Goal: Communication & Community: Answer question/provide support

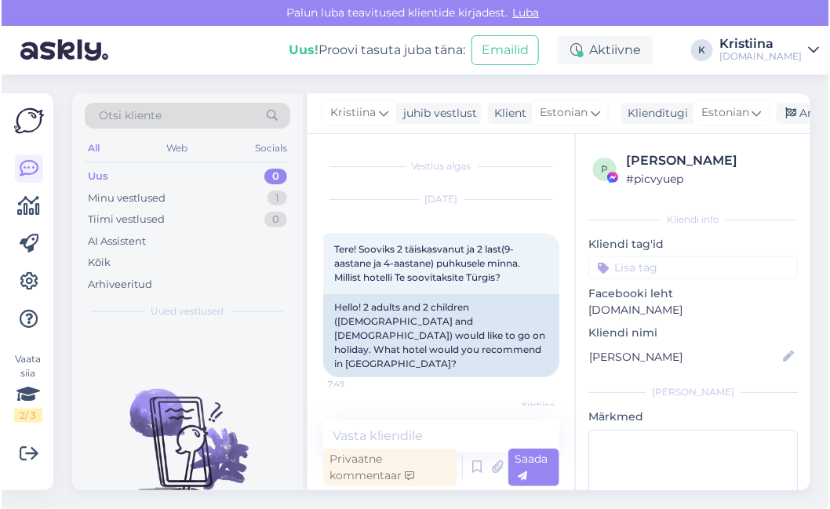
scroll to position [924, 0]
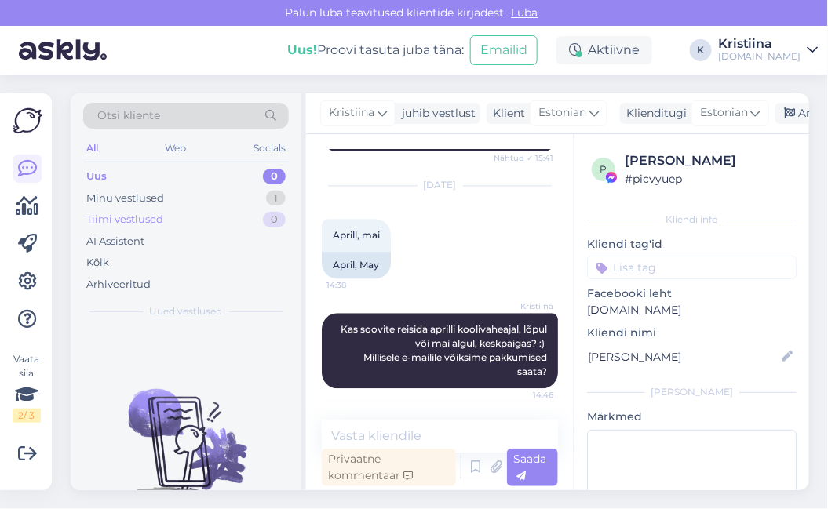
click at [227, 209] on div "Tiimi vestlused 0" at bounding box center [186, 220] width 206 height 22
click at [203, 196] on div "Minu vestlused 1" at bounding box center [186, 199] width 206 height 22
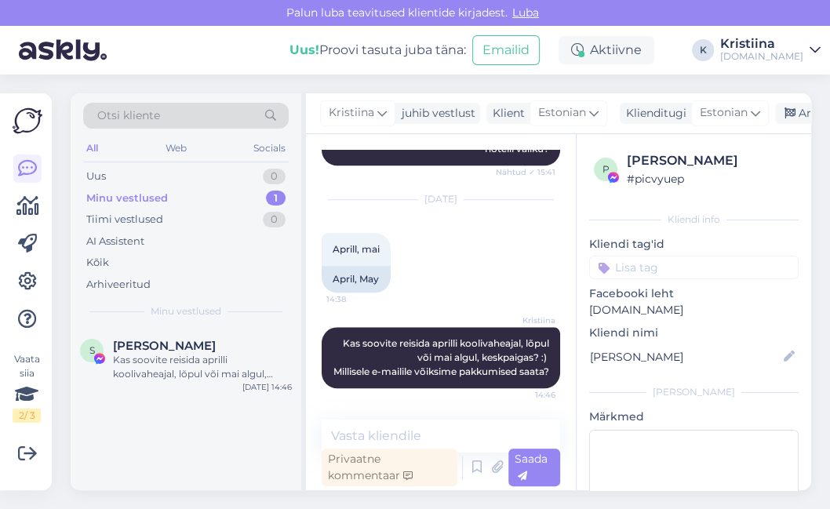
scroll to position [910, 0]
click at [184, 221] on div "Tiimi vestlused 0" at bounding box center [186, 220] width 206 height 22
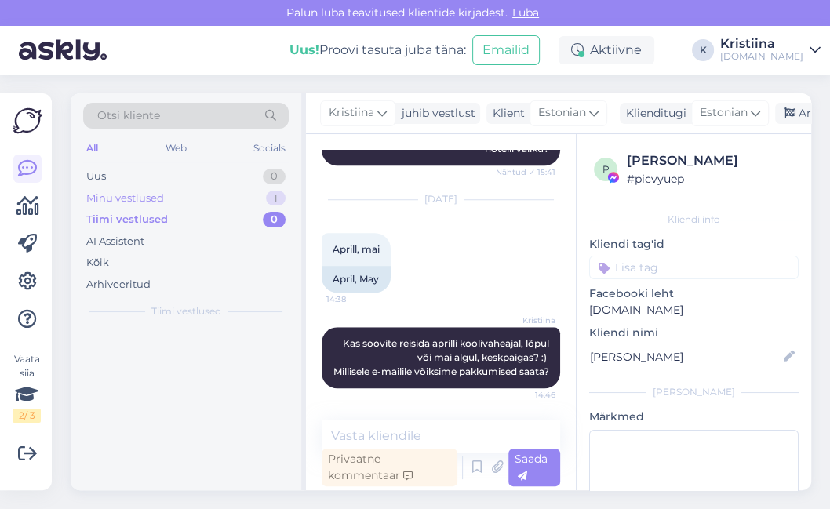
click at [174, 202] on div "Minu vestlused 1" at bounding box center [186, 199] width 206 height 22
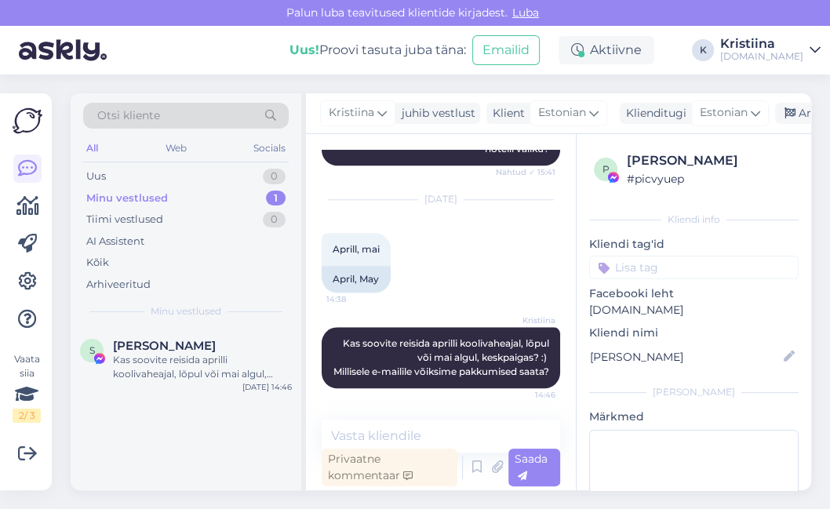
click at [173, 191] on div "Minu vestlused 1" at bounding box center [186, 199] width 206 height 22
click at [218, 184] on div "Uus 2" at bounding box center [186, 177] width 206 height 22
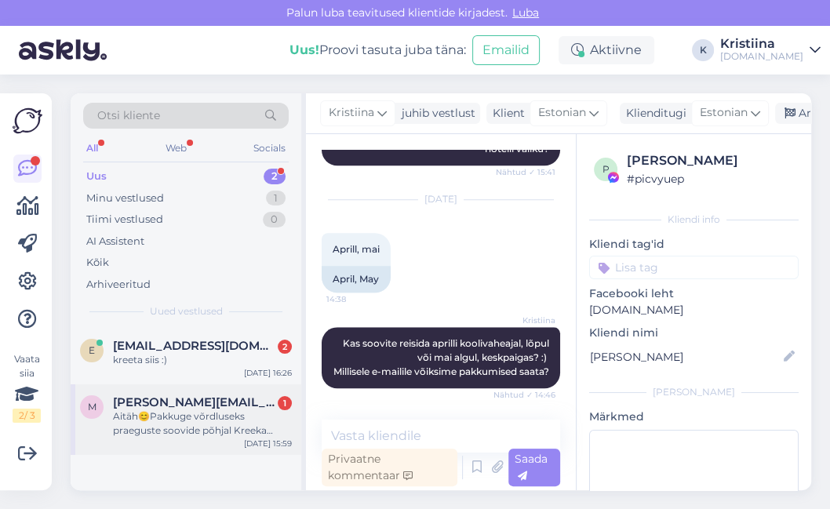
click at [170, 435] on div "Aitäh😊Pakkuge võrdluseks praeguste soovide põhjal Kreeka variant [PERSON_NAME] …" at bounding box center [202, 424] width 179 height 28
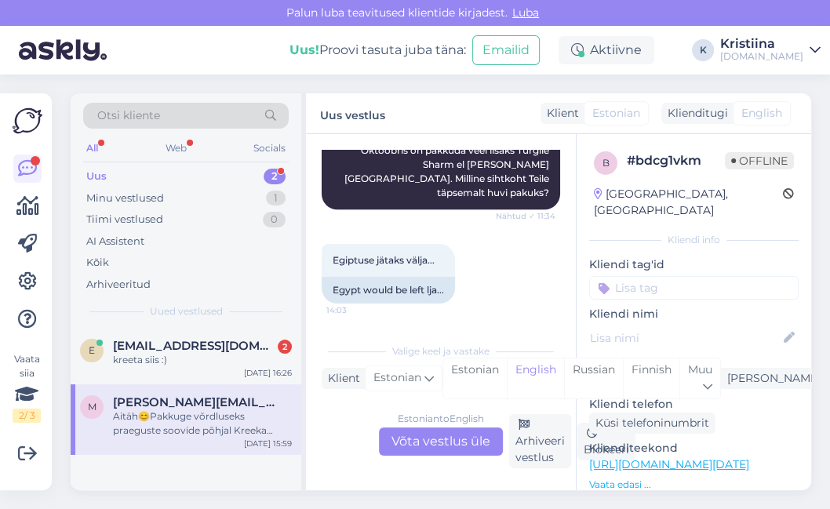
scroll to position [1079, 0]
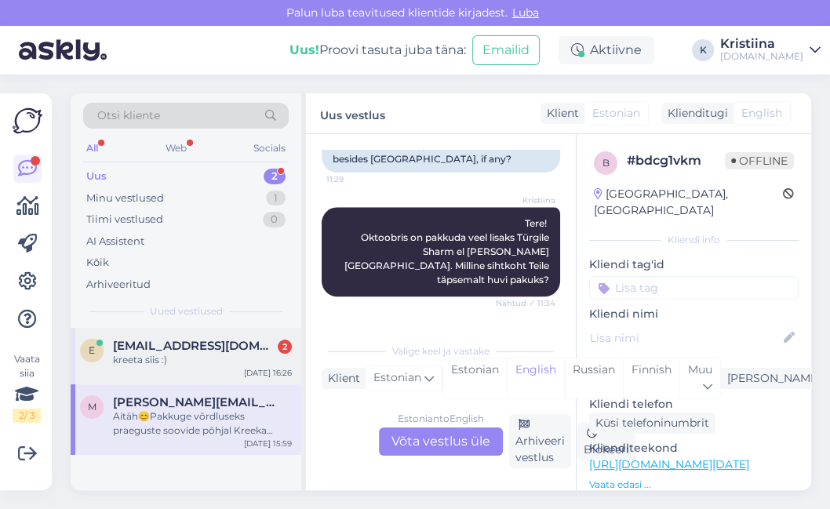
click at [214, 359] on div "kreeta siis :)" at bounding box center [202, 360] width 179 height 14
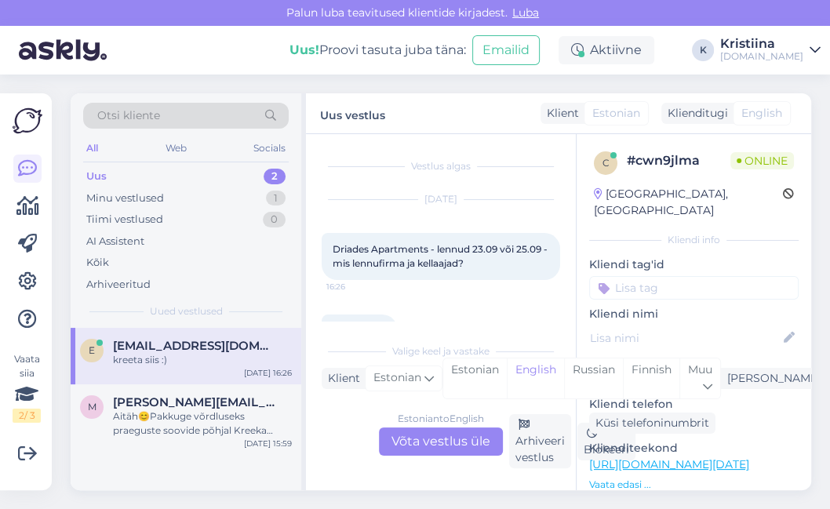
scroll to position [44, 0]
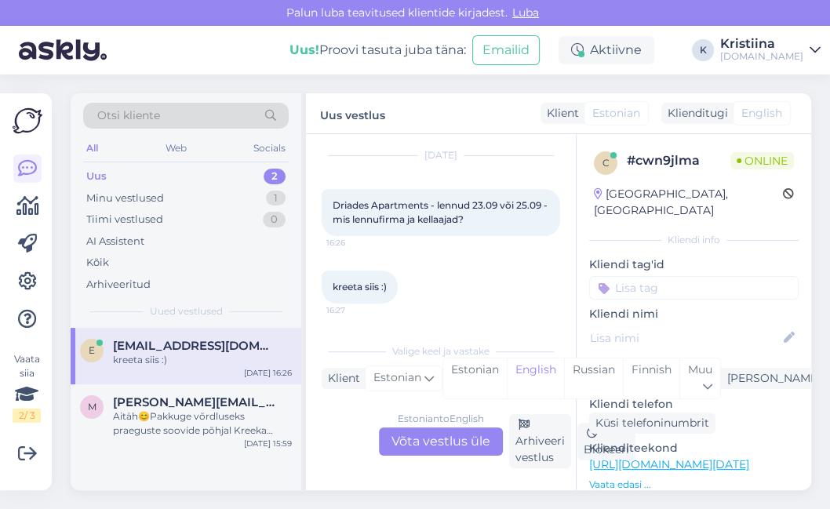
click at [445, 447] on div "Estonian to English Võta vestlus üle" at bounding box center [441, 442] width 124 height 28
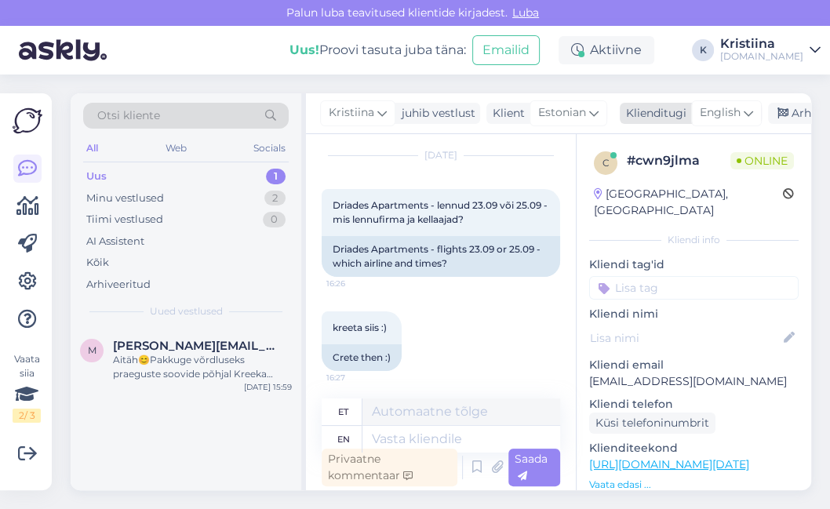
click at [715, 117] on span "English" at bounding box center [720, 112] width 41 height 17
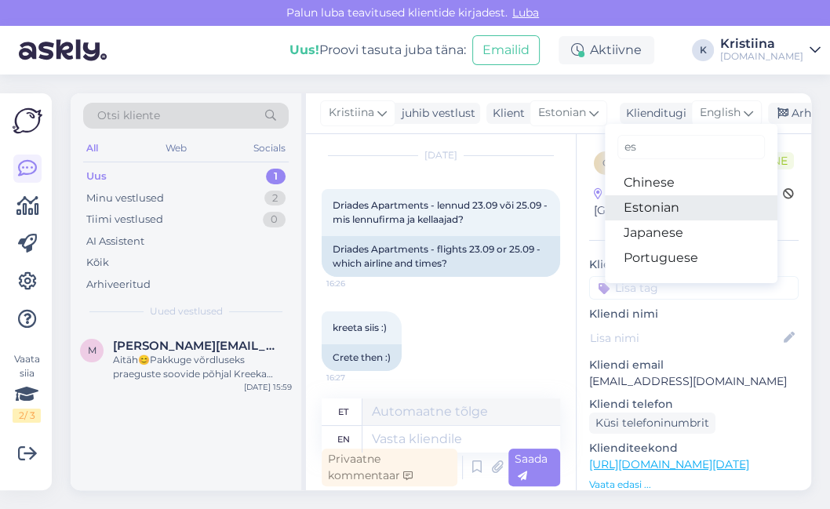
click at [669, 204] on link "Estonian" at bounding box center [691, 207] width 173 height 25
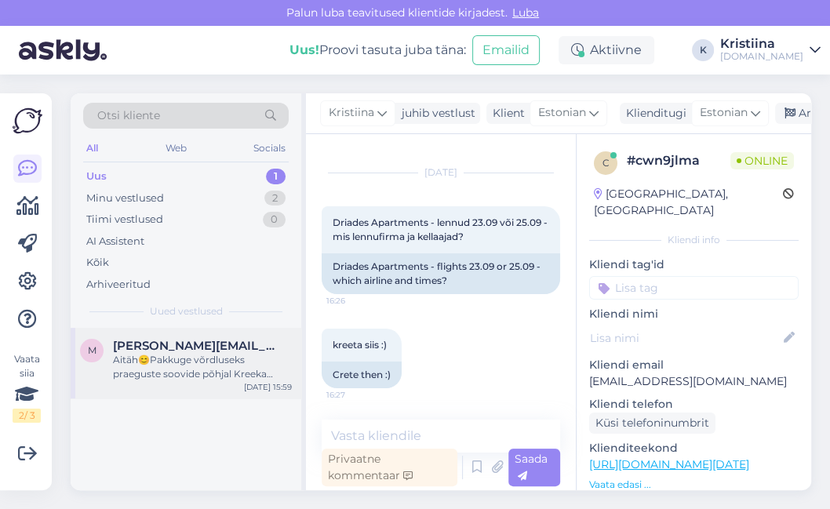
click at [246, 370] on div "Aitäh😊Pakkuge võrdluseks praeguste soovide põhjal Kreeka variant [PERSON_NAME] …" at bounding box center [202, 367] width 179 height 28
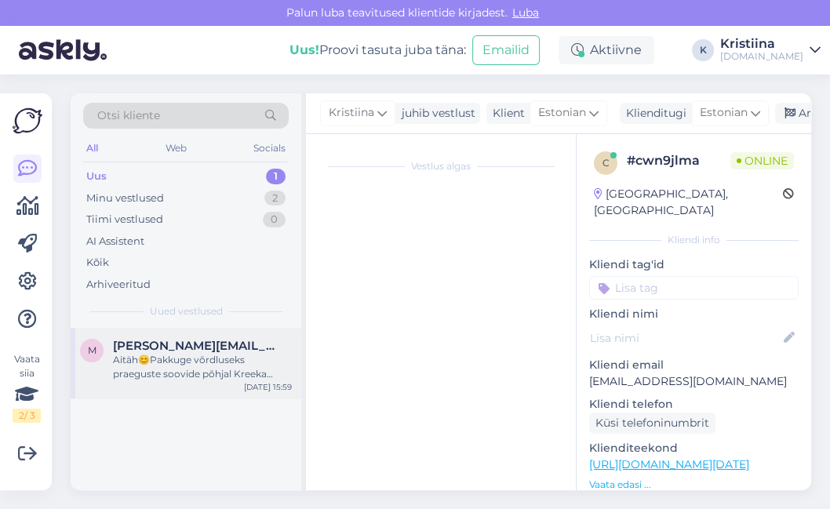
scroll to position [1690, 0]
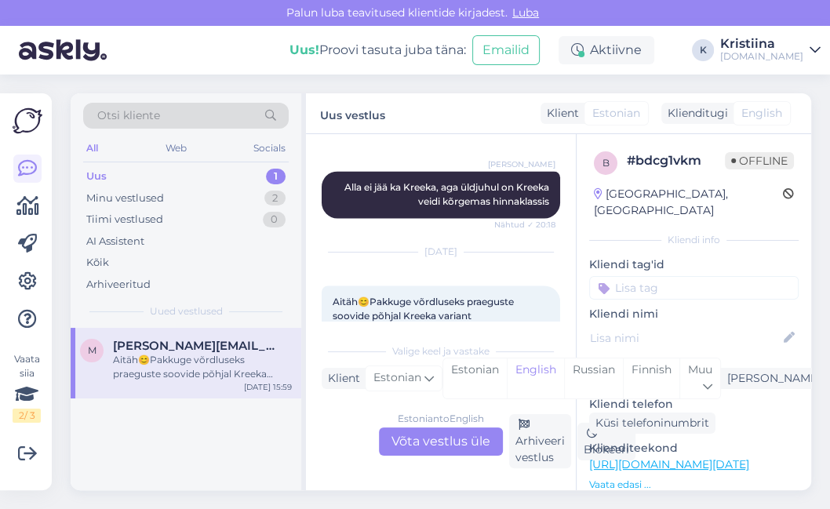
click at [425, 453] on div "Estonian to English Võta vestlus üle" at bounding box center [441, 442] width 124 height 28
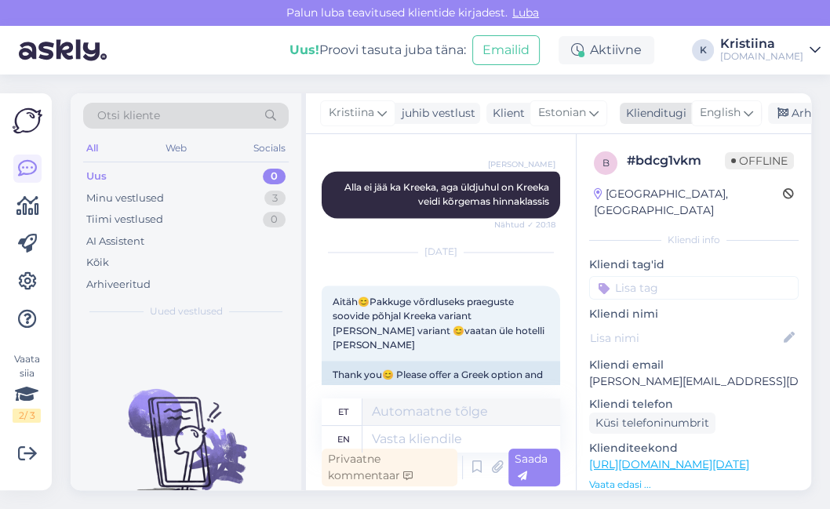
click at [713, 116] on span "English" at bounding box center [720, 112] width 41 height 17
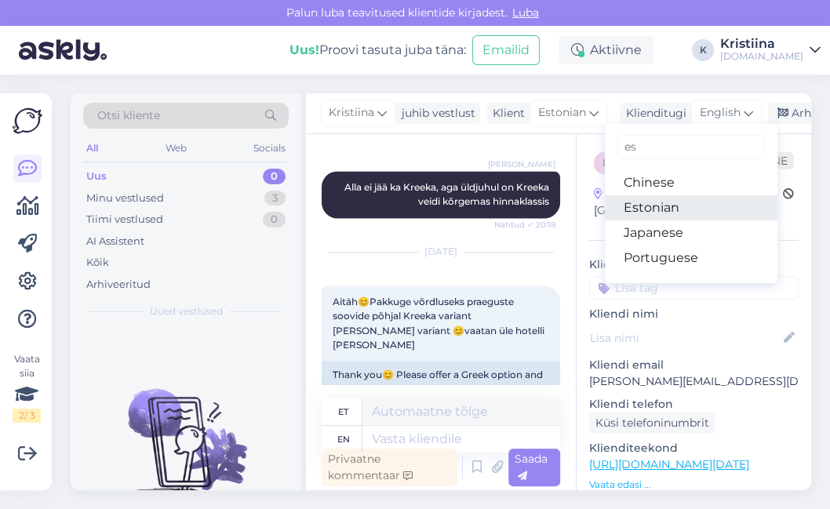
click at [656, 213] on link "Estonian" at bounding box center [691, 207] width 173 height 25
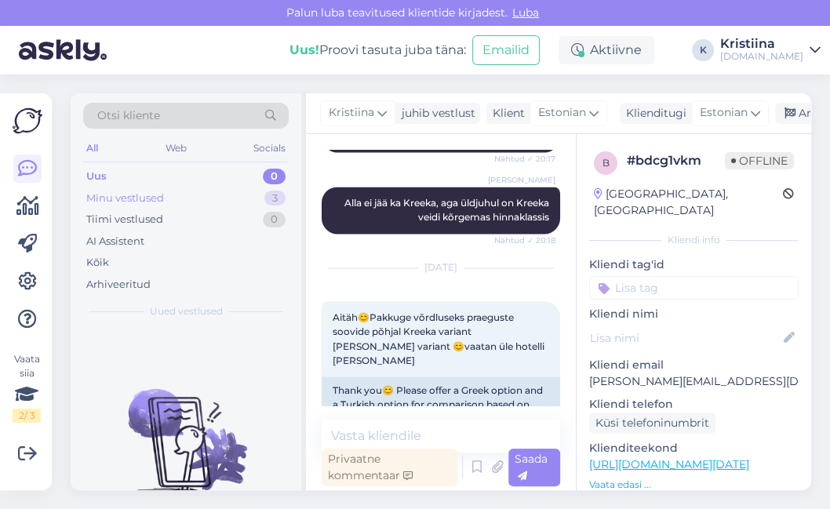
click at [206, 197] on div "Minu vestlused 3" at bounding box center [186, 199] width 206 height 22
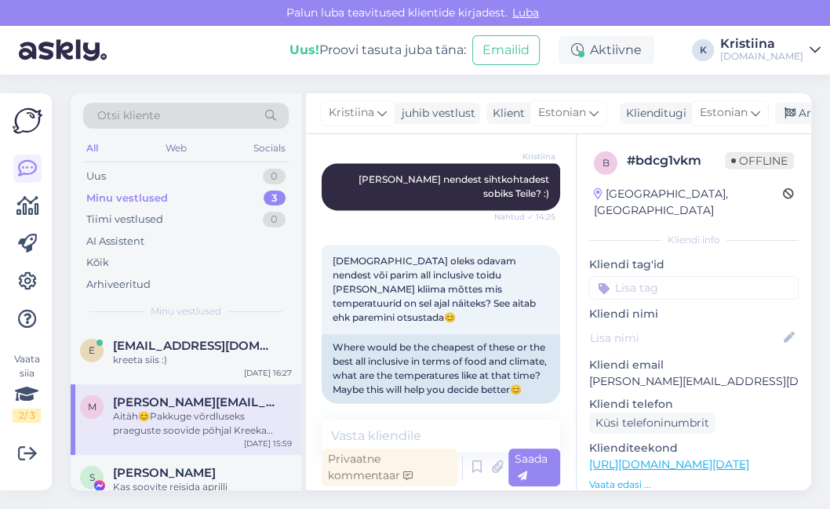
scroll to position [1325, 0]
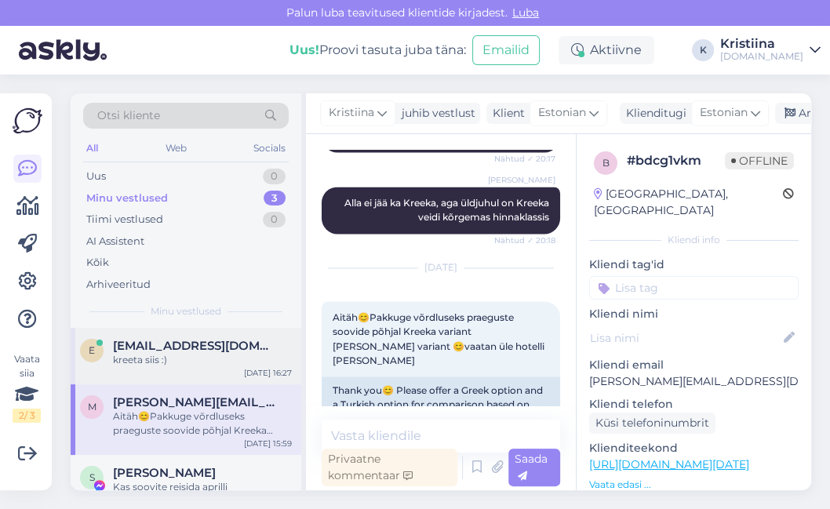
click at [151, 374] on div "e [EMAIL_ADDRESS][DOMAIN_NAME] kreeta siis :) [DATE] 16:27" at bounding box center [186, 356] width 231 height 57
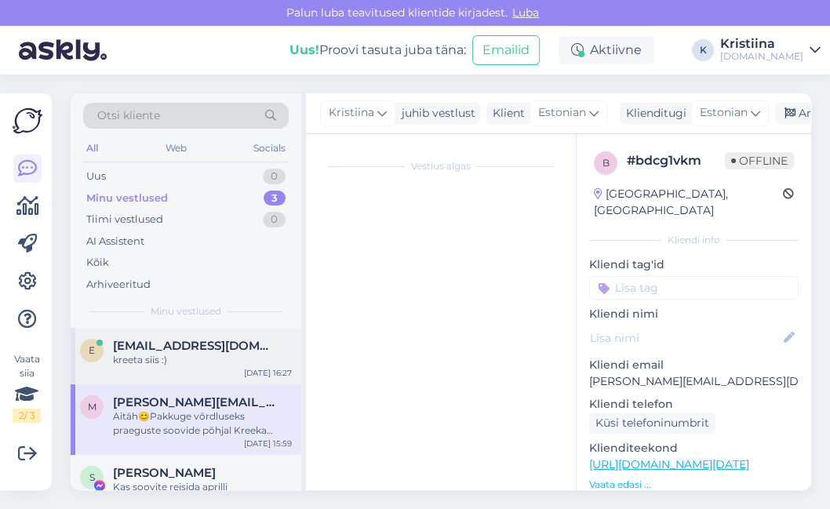
scroll to position [27, 0]
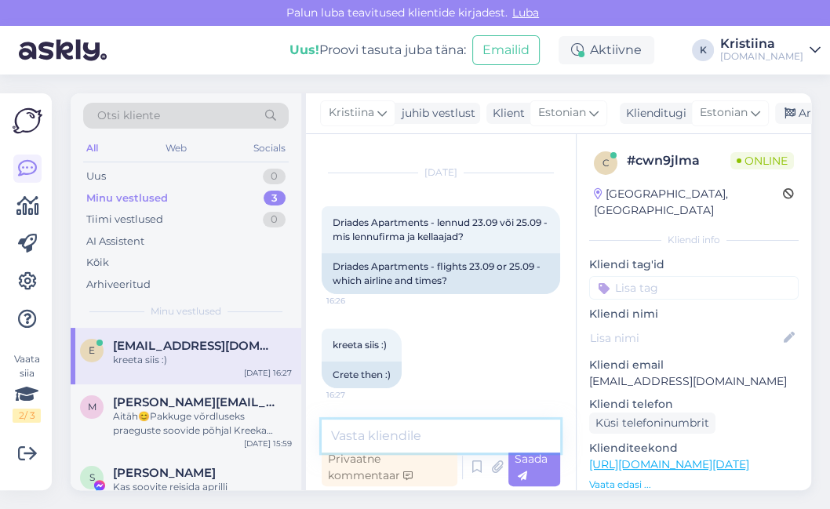
click at [389, 429] on textarea at bounding box center [441, 436] width 239 height 33
paste textarea "Tere, Lennuajad on allolevad (võivad muutuda!): 23.09 [GEOGRAPHIC_DATA] - [GEOG…"
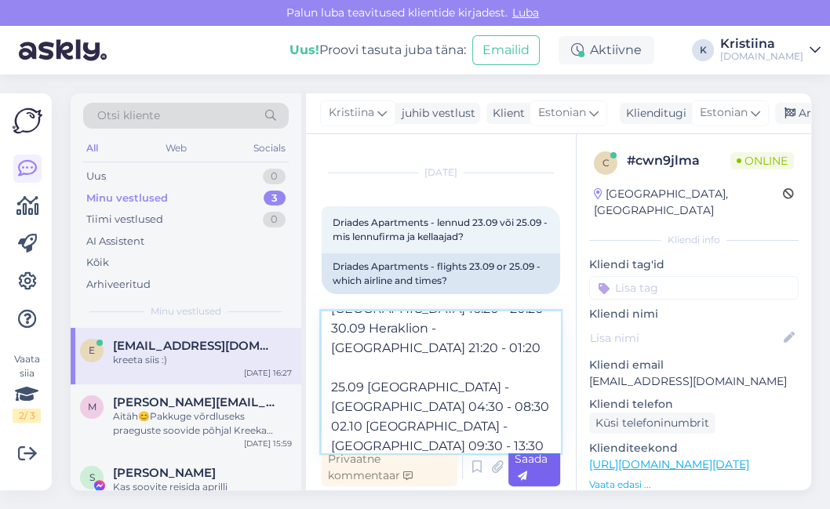
type textarea "Tere, Lennuajad on allolevad (võivad muutuda!): 23.09 [GEOGRAPHIC_DATA] - [GEOG…"
click at [533, 469] on div "Saada" at bounding box center [535, 468] width 52 height 38
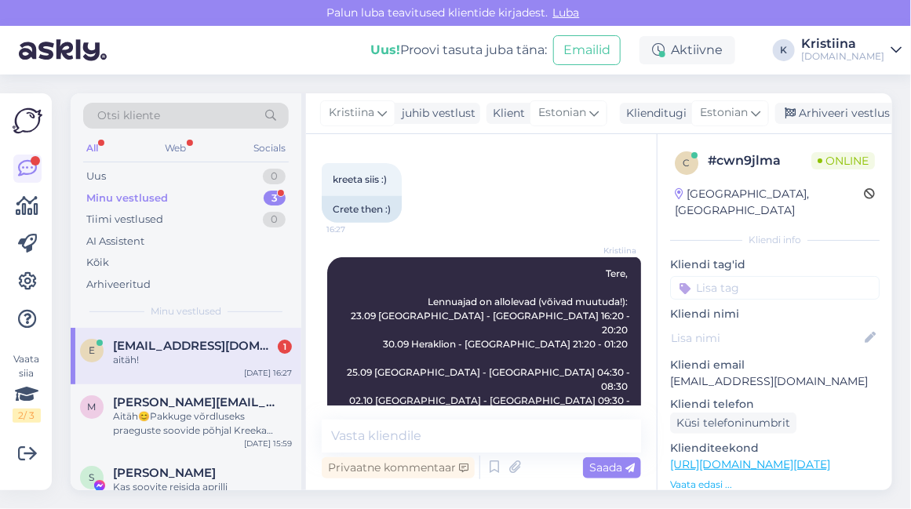
scroll to position [260, 0]
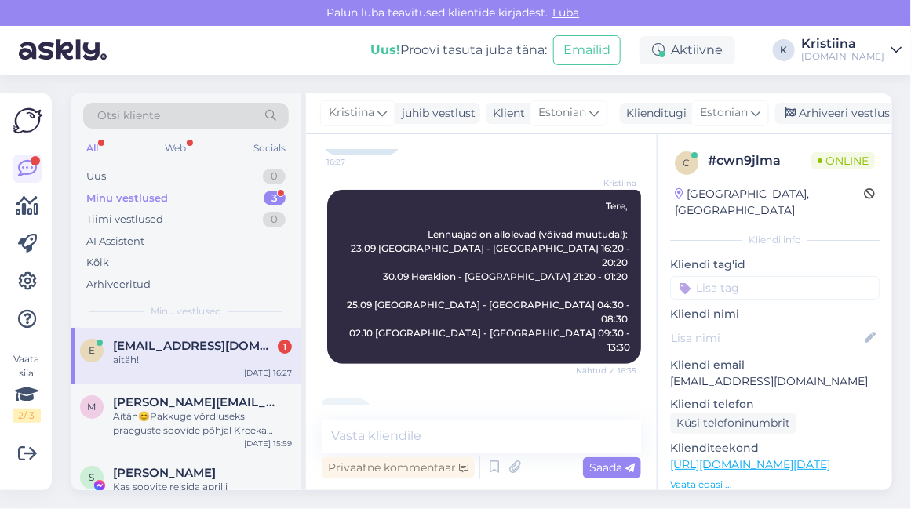
click at [206, 360] on div "aitäh!" at bounding box center [202, 360] width 179 height 14
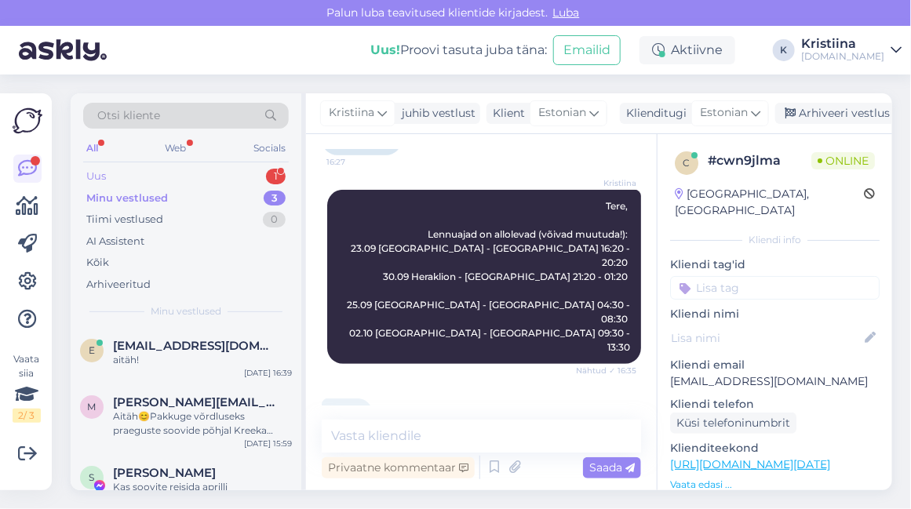
click at [191, 176] on div "Uus 1" at bounding box center [186, 177] width 206 height 22
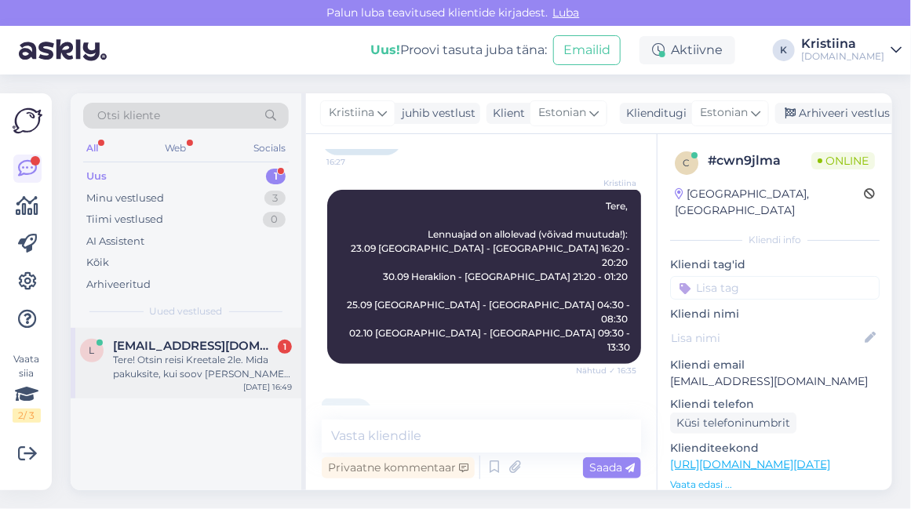
click at [179, 340] on span "[EMAIL_ADDRESS][DOMAIN_NAME]" at bounding box center [194, 346] width 163 height 14
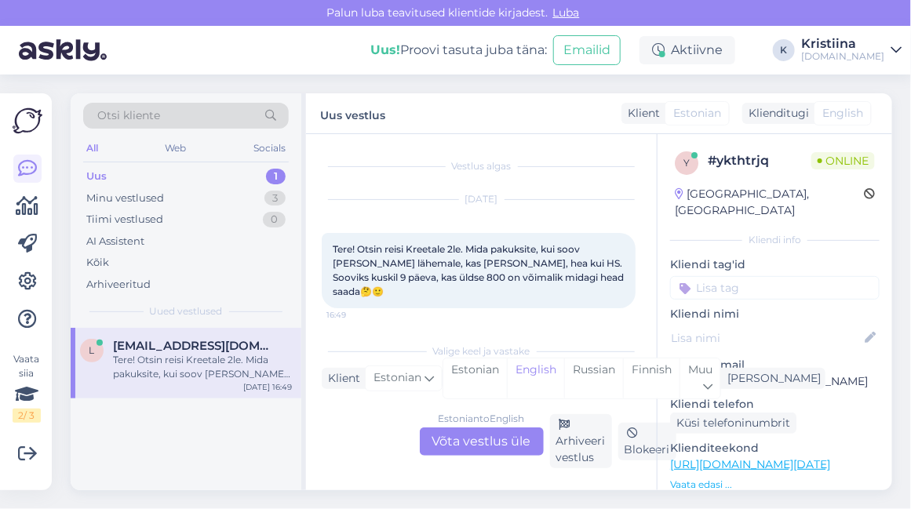
click at [508, 436] on div "Estonian to English Võta vestlus üle" at bounding box center [482, 442] width 124 height 28
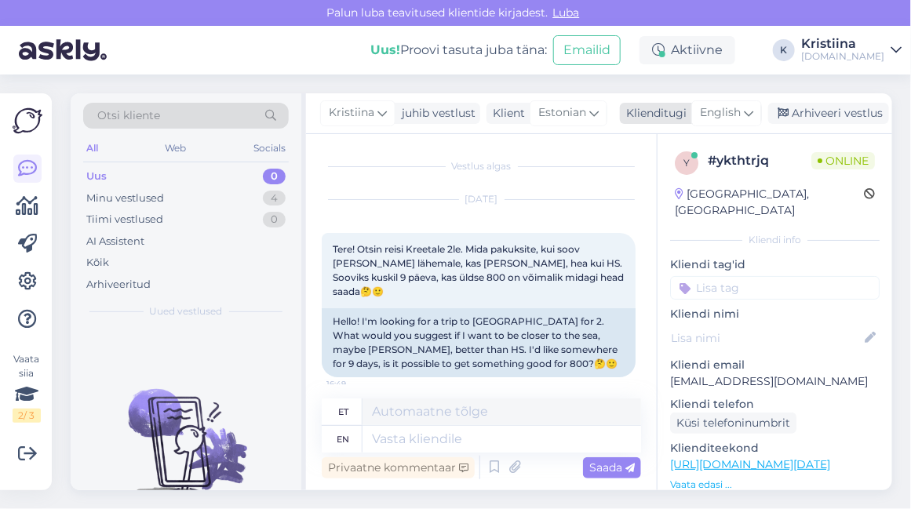
click at [744, 117] on icon at bounding box center [748, 112] width 9 height 17
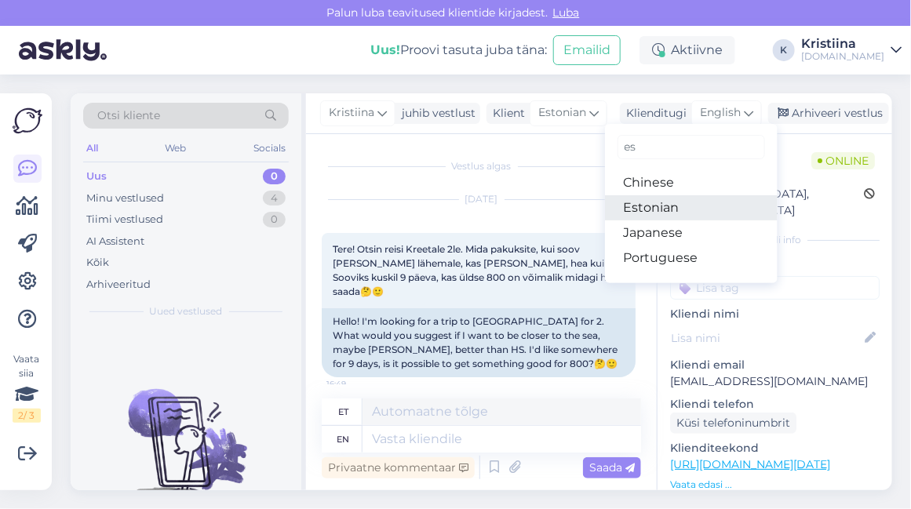
click at [697, 198] on link "Estonian" at bounding box center [691, 207] width 173 height 25
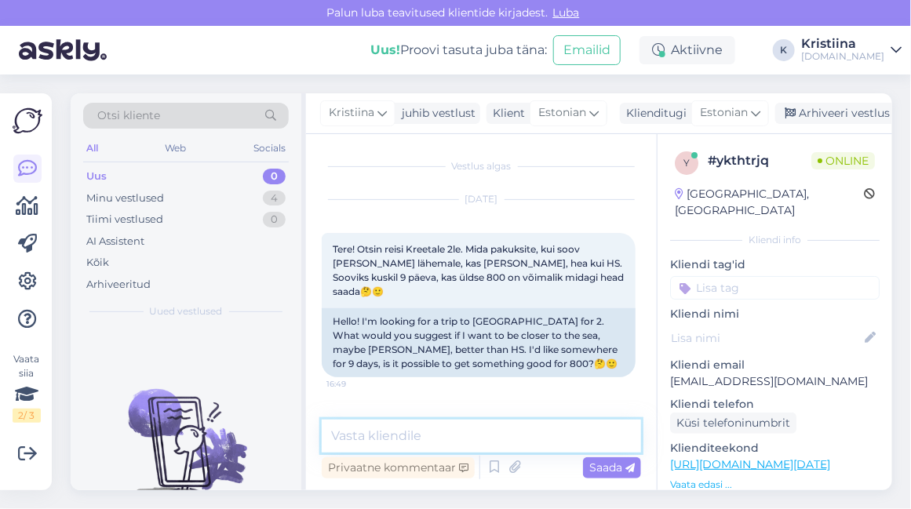
click at [435, 432] on textarea at bounding box center [481, 436] width 319 height 33
type textarea "Tere, millal täpsemalt soovite reisi alustada? :)"
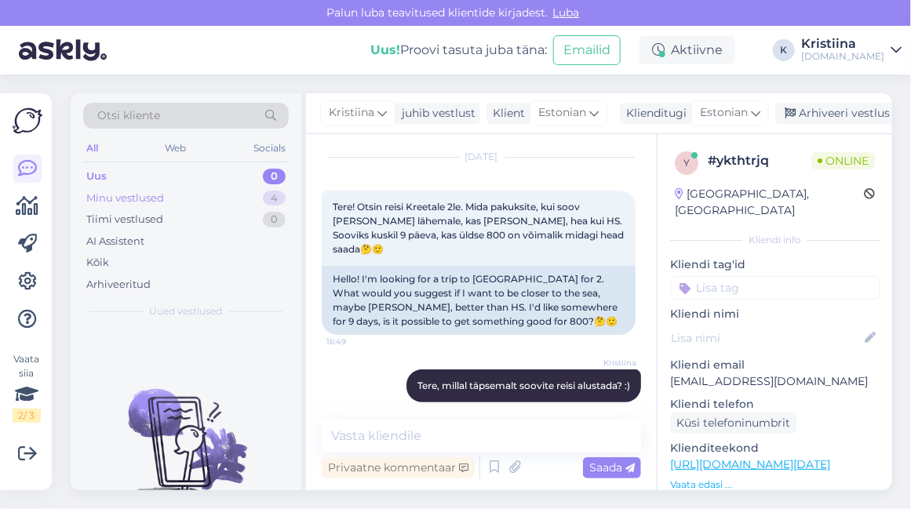
click at [178, 194] on div "Minu vestlused 4" at bounding box center [186, 199] width 206 height 22
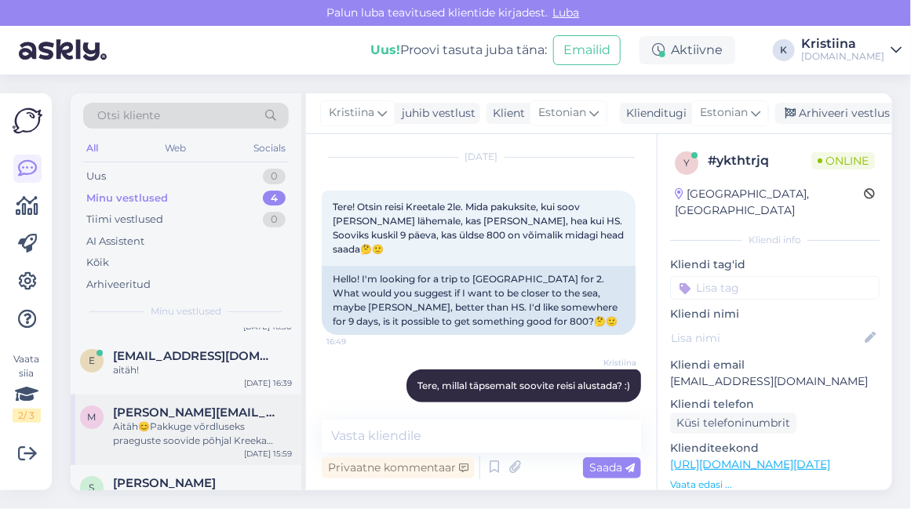
scroll to position [87, 0]
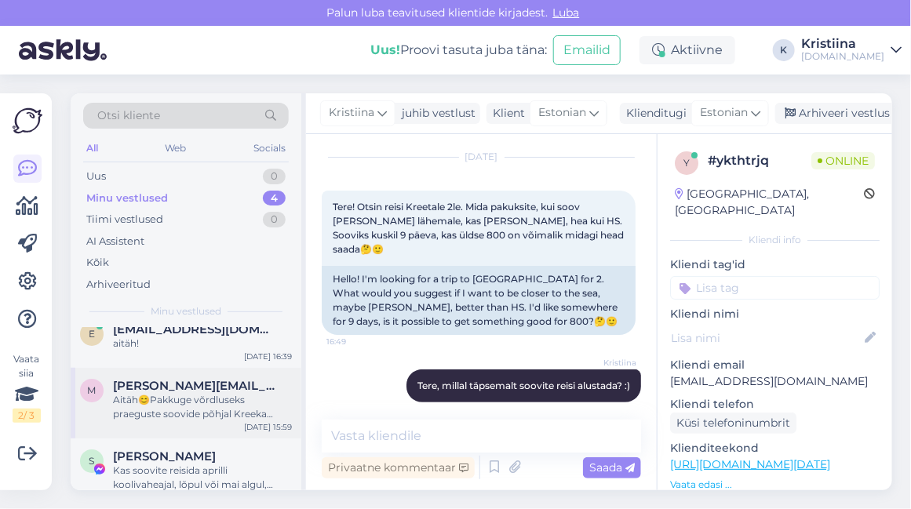
click at [185, 397] on div "Aitäh😊Pakkuge võrdluseks praeguste soovide põhjal Kreeka variant [PERSON_NAME] …" at bounding box center [202, 407] width 179 height 28
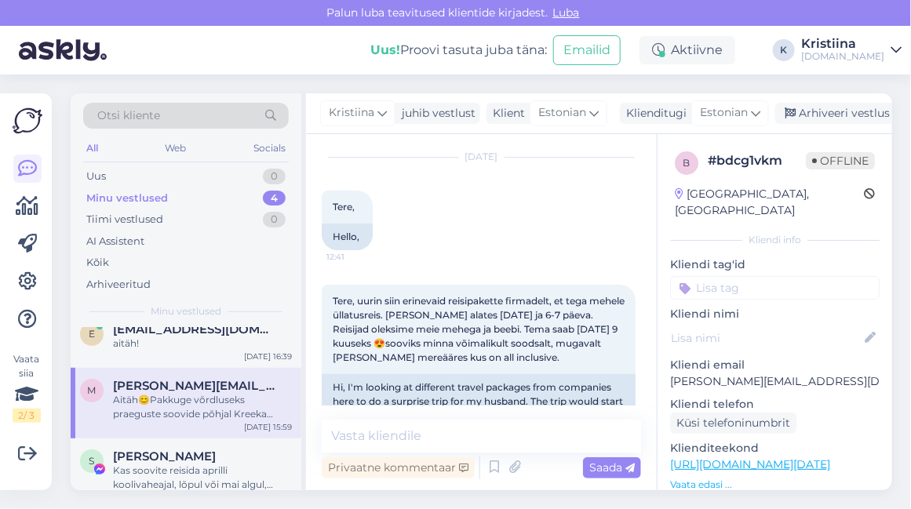
scroll to position [1420, 0]
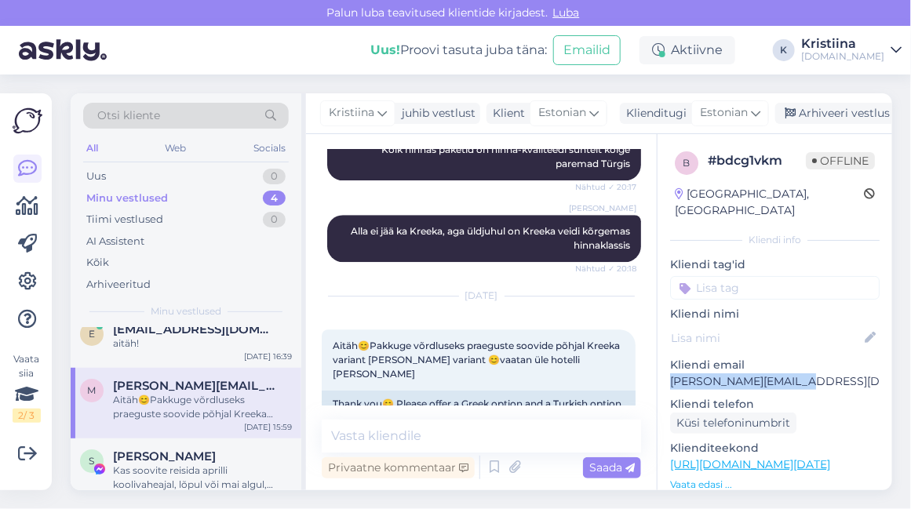
drag, startPoint x: 768, startPoint y: 370, endPoint x: 666, endPoint y: 370, distance: 102.0
click at [666, 370] on div "b # bdcg1vkm Offline [GEOGRAPHIC_DATA], [GEOGRAPHIC_DATA] [GEOGRAPHIC_DATA] inf…" at bounding box center [775, 465] width 235 height 662
copy p "[PERSON_NAME][EMAIL_ADDRESS][DOMAIN_NAME]"
click at [439, 330] on div "Aitäh😊Pakkuge võrdluseks praeguste soovide põhjal Kreeka variant [PERSON_NAME] …" at bounding box center [479, 360] width 314 height 61
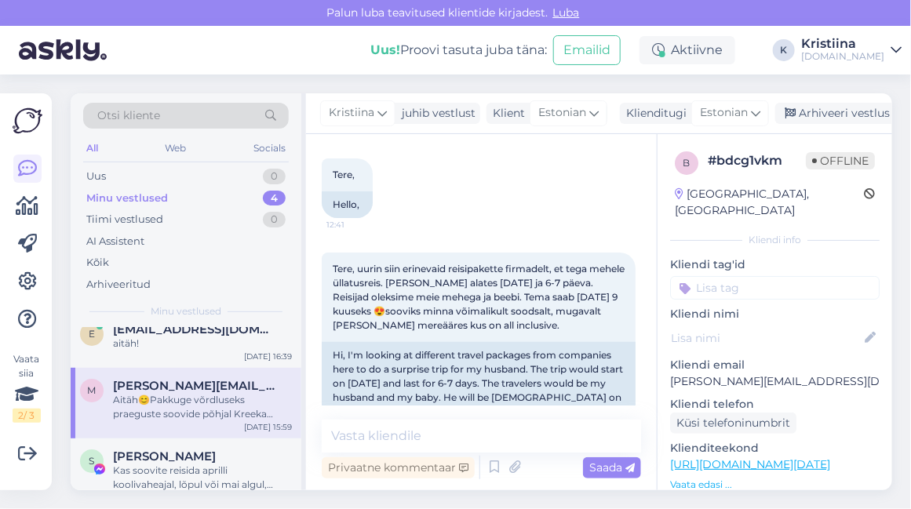
scroll to position [174, 0]
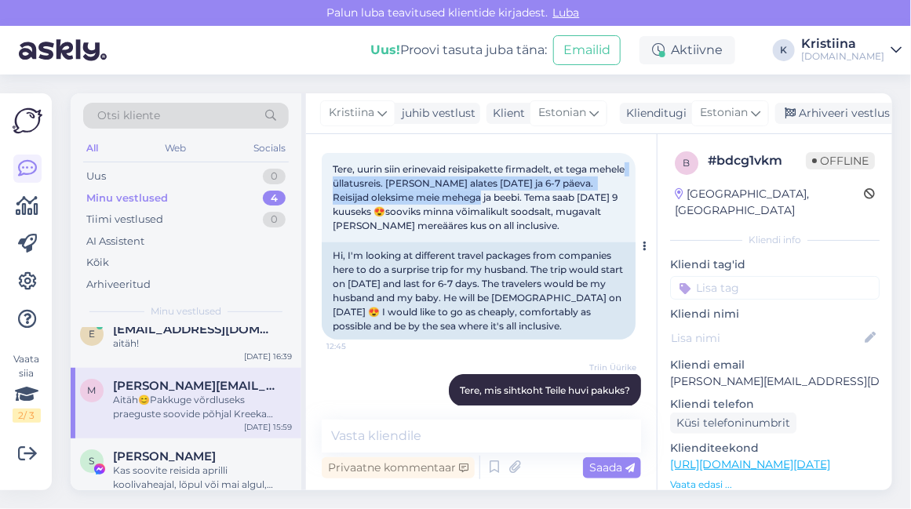
drag, startPoint x: 367, startPoint y: 184, endPoint x: 498, endPoint y: 202, distance: 132.3
click at [498, 202] on span "Tere, uurin siin erinevaid reisipakette firmadelt, et tega mehele üllatusreis. …" at bounding box center [480, 197] width 294 height 68
click at [499, 204] on div "Tere, uurin siin erinevaid reisipakette firmadelt, et tega mehele üllatusreis. …" at bounding box center [479, 197] width 314 height 89
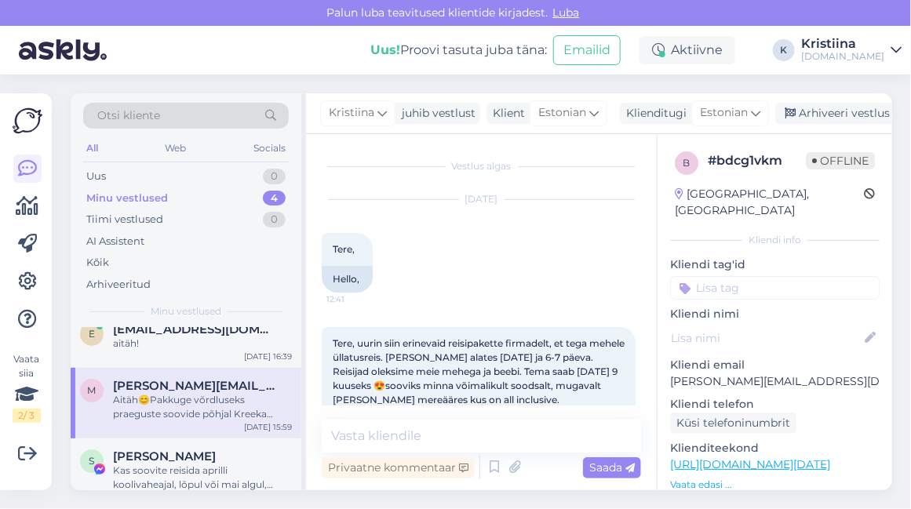
scroll to position [87, 0]
